Goal: Check status: Check status

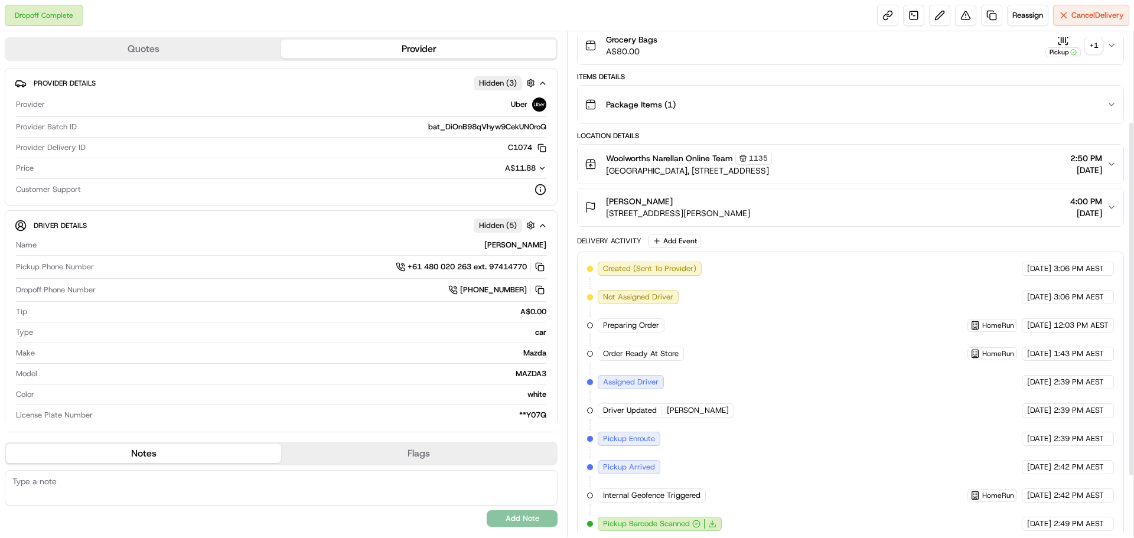
scroll to position [216, 0]
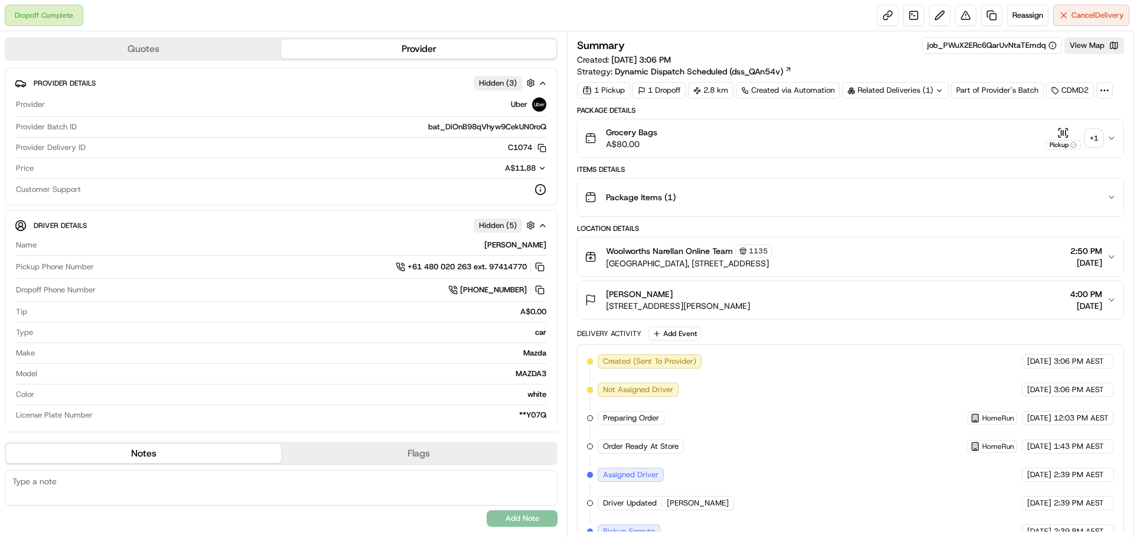
click at [1096, 139] on div "+ 1" at bounding box center [1094, 138] width 17 height 17
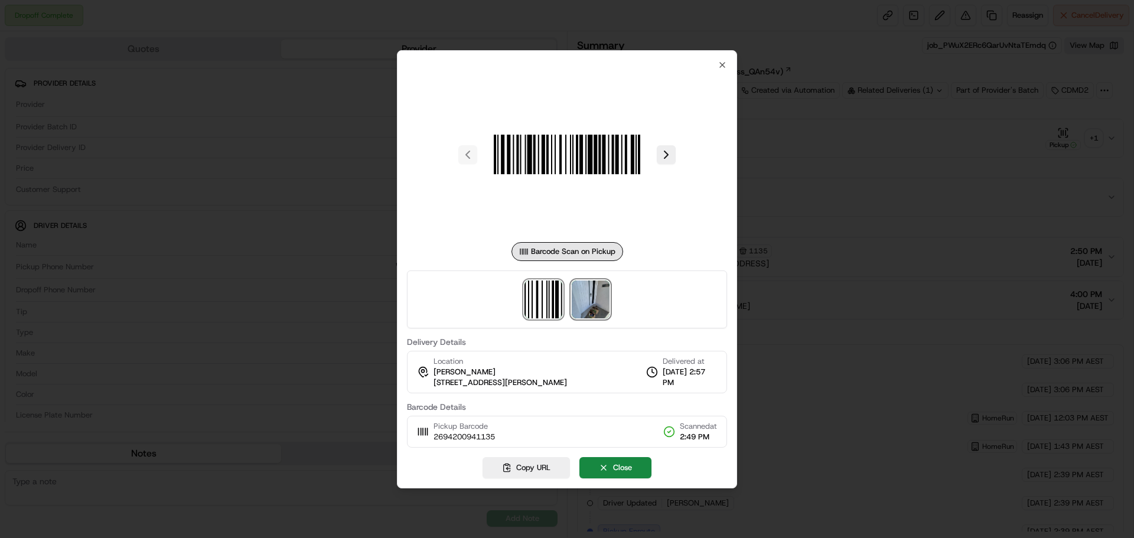
click at [593, 305] on img at bounding box center [591, 300] width 38 height 38
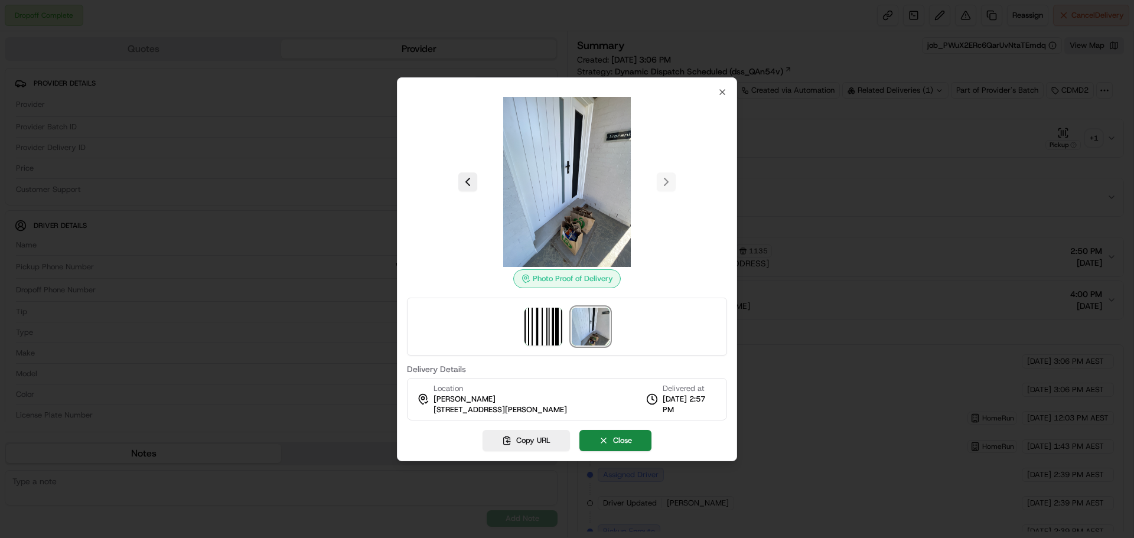
click at [845, 253] on div at bounding box center [567, 269] width 1134 height 538
